Goal: Information Seeking & Learning: Learn about a topic

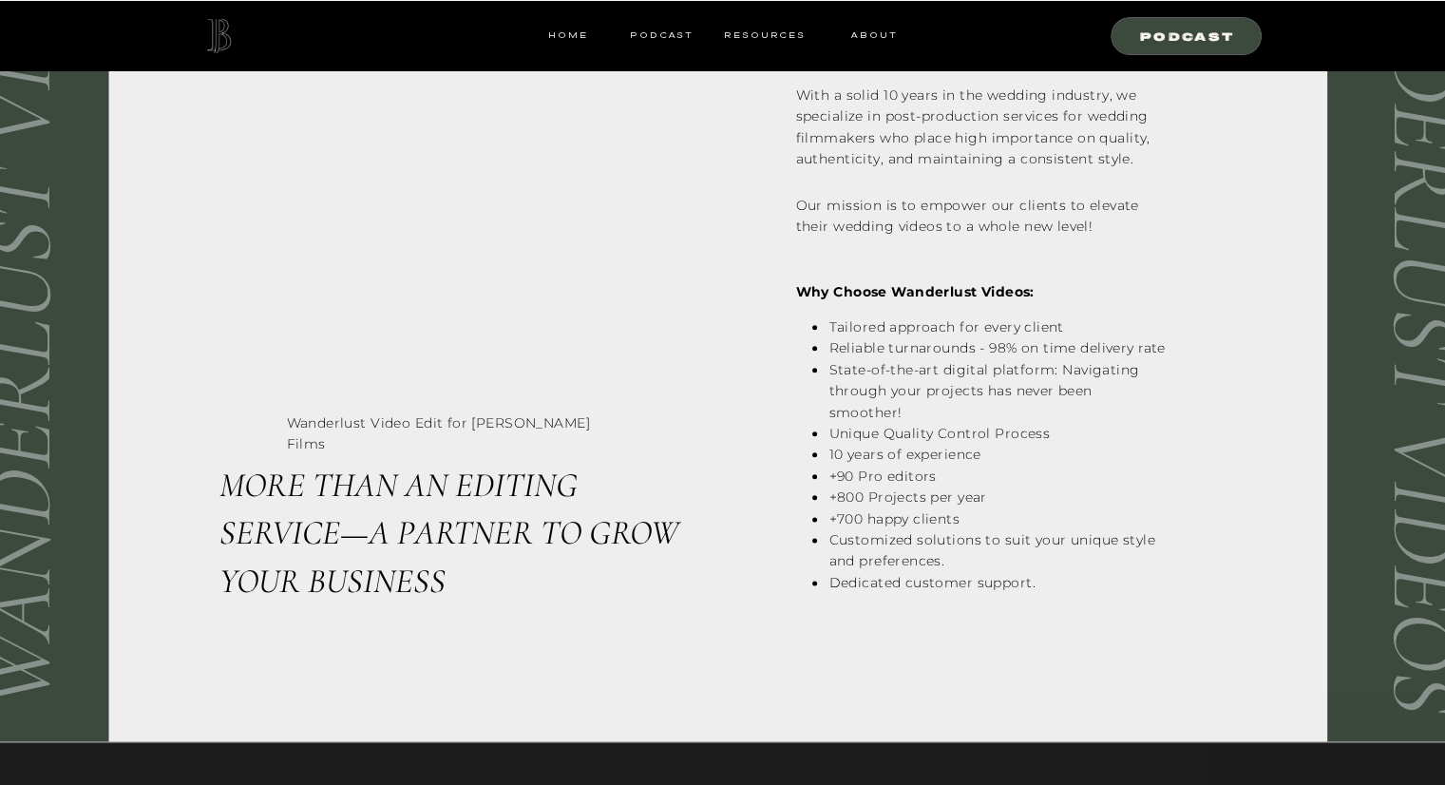
scroll to position [2470, 0]
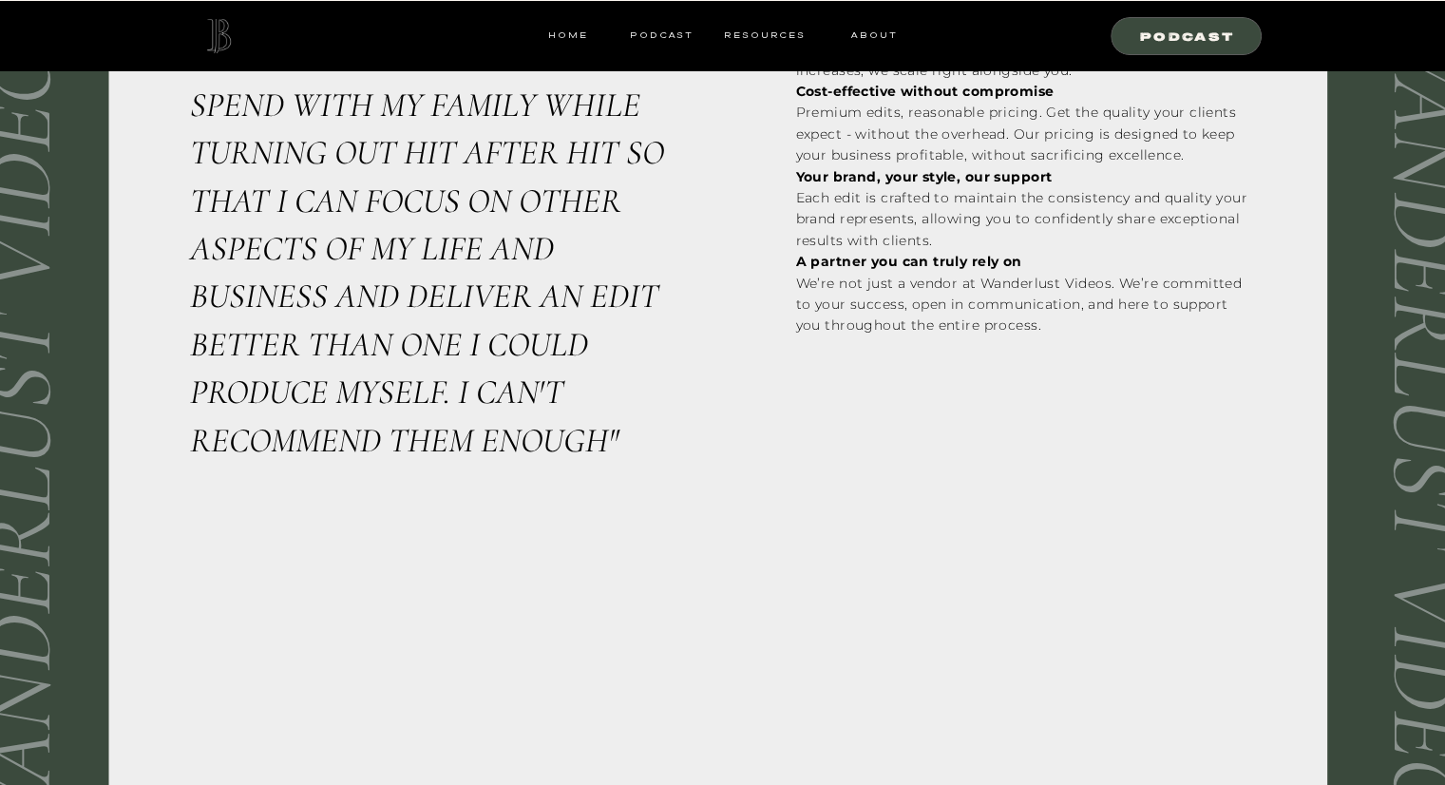
scroll to position [3014, 0]
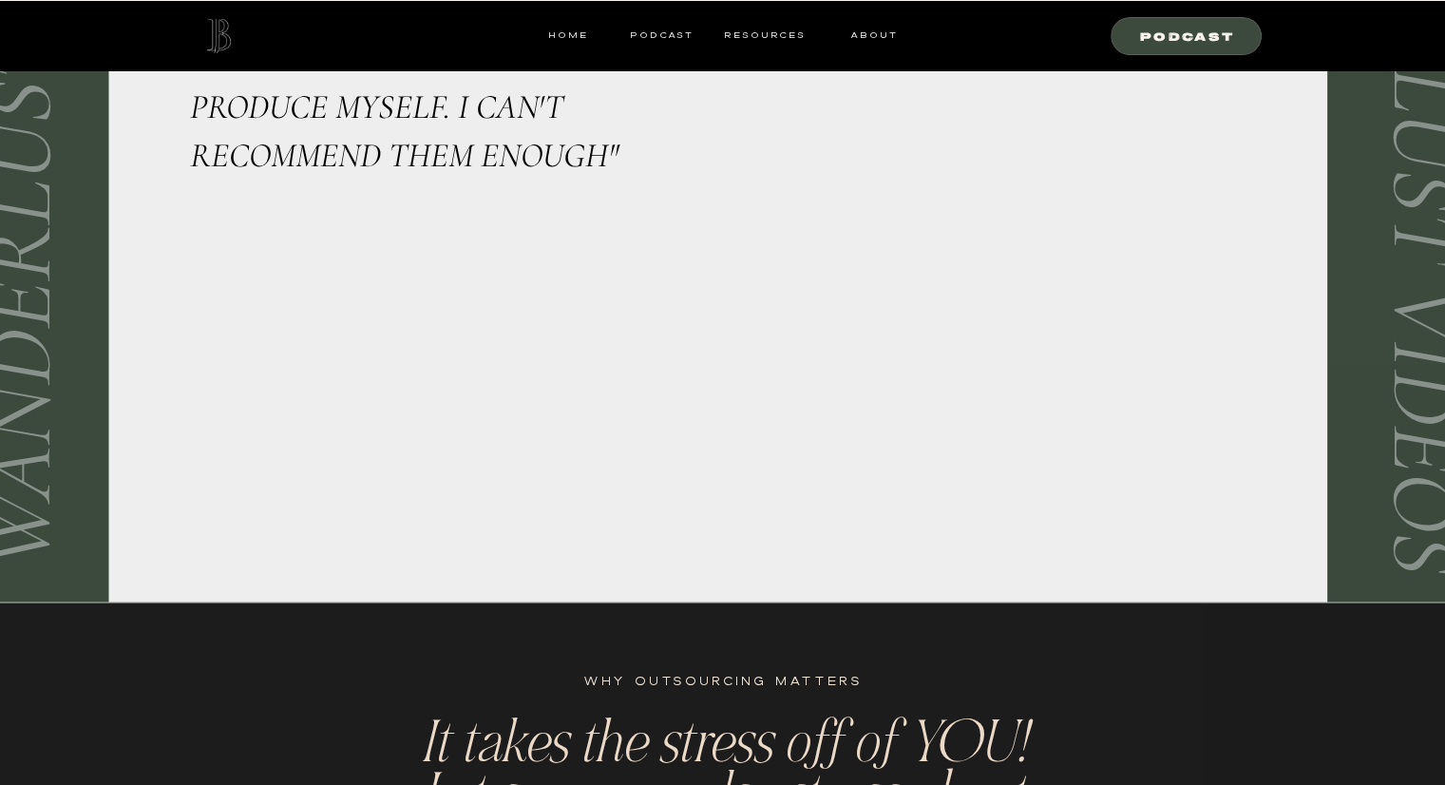
click at [228, 29] on div at bounding box center [217, 36] width 68 height 34
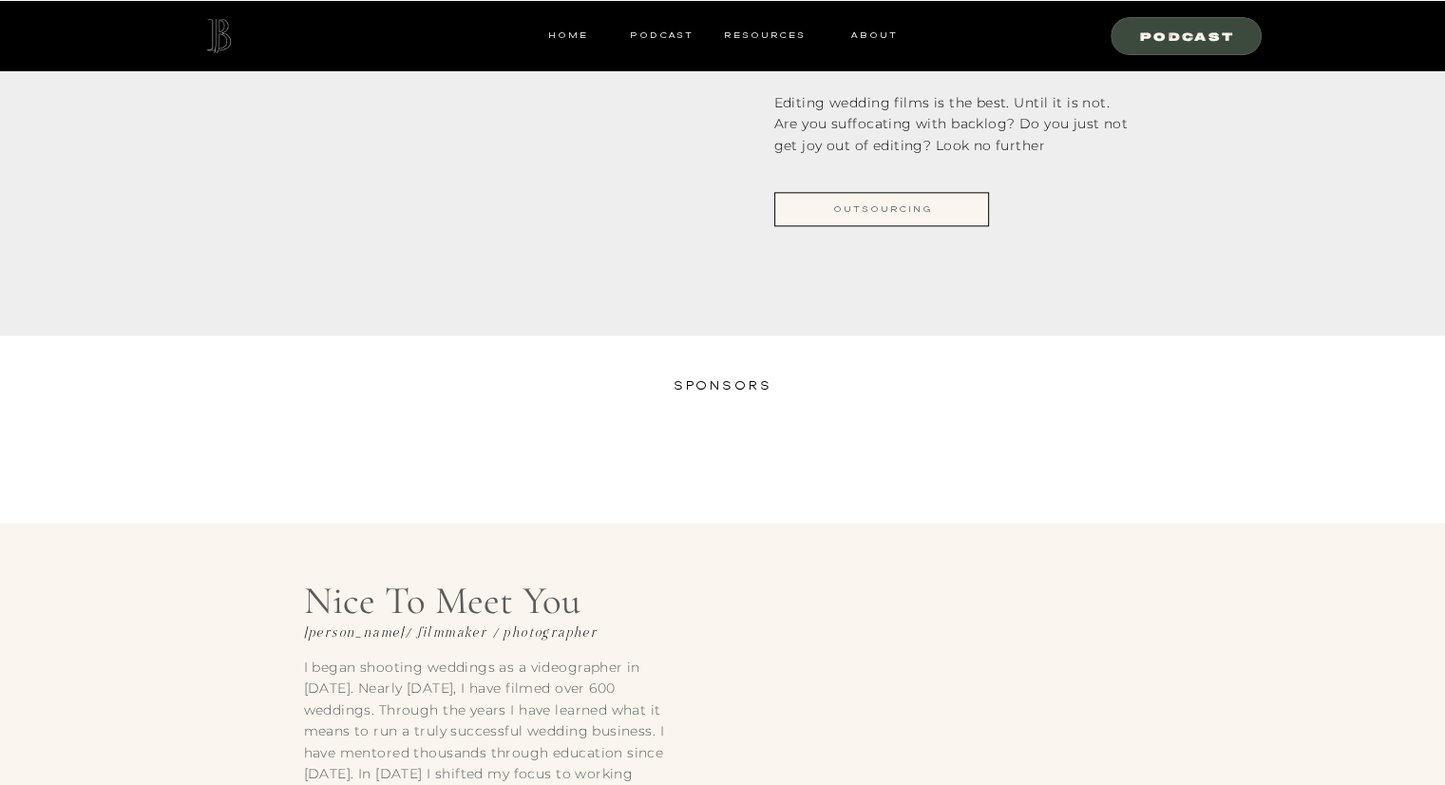
scroll to position [2565, 0]
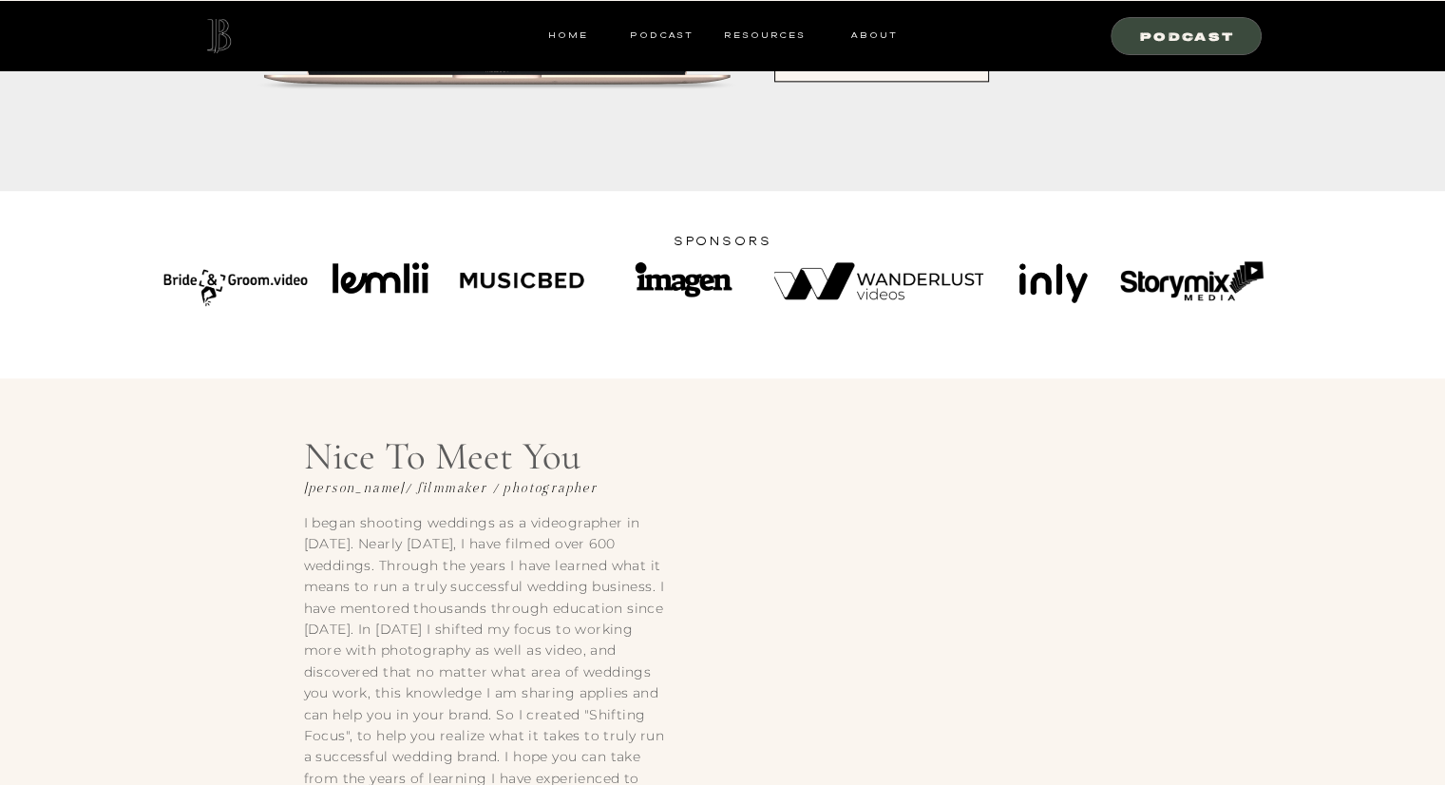
click at [893, 278] on div at bounding box center [878, 280] width 209 height 37
